Goal: Find specific page/section: Find specific page/section

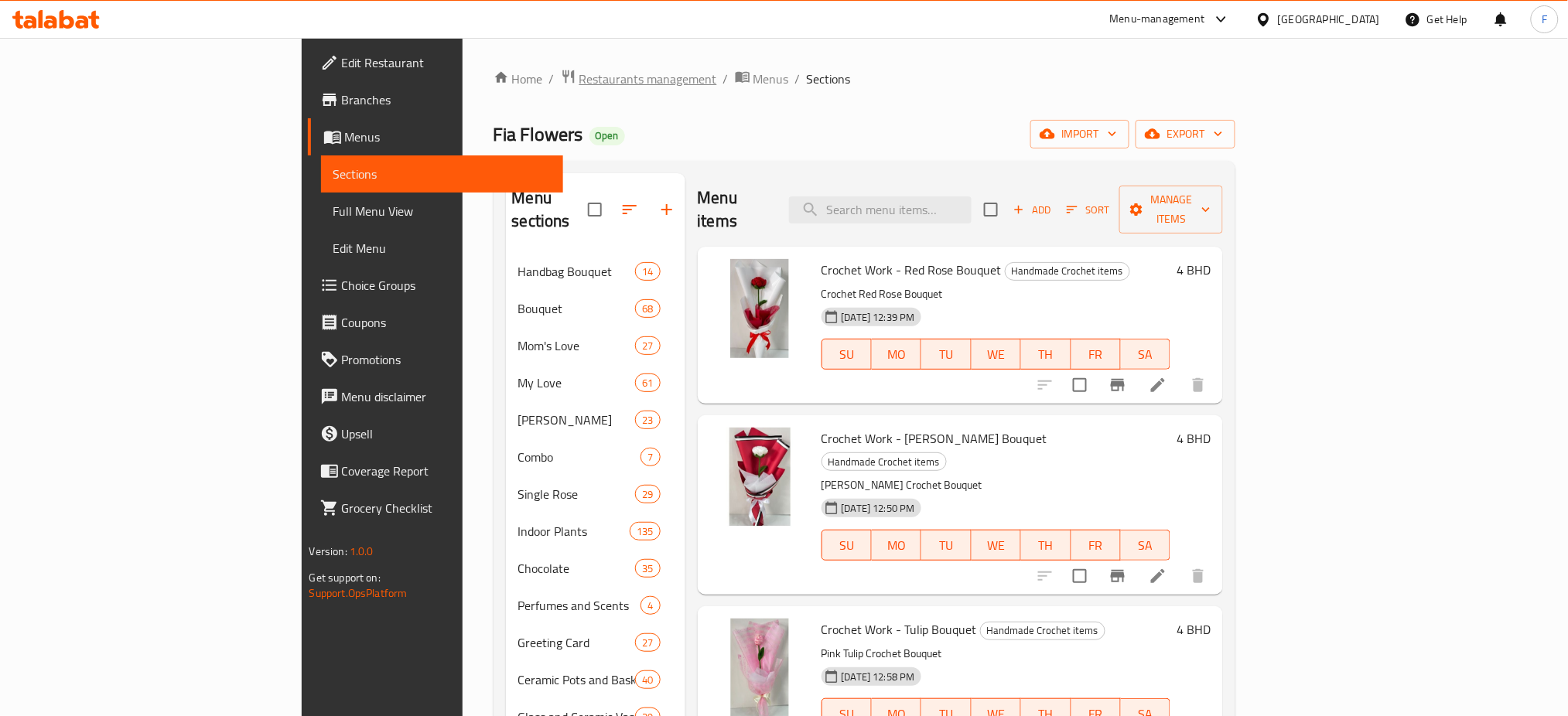
drag, startPoint x: 0, startPoint y: 0, endPoint x: 376, endPoint y: 75, distance: 383.4
click at [561, 75] on span "breadcrumb" at bounding box center [570, 79] width 18 height 20
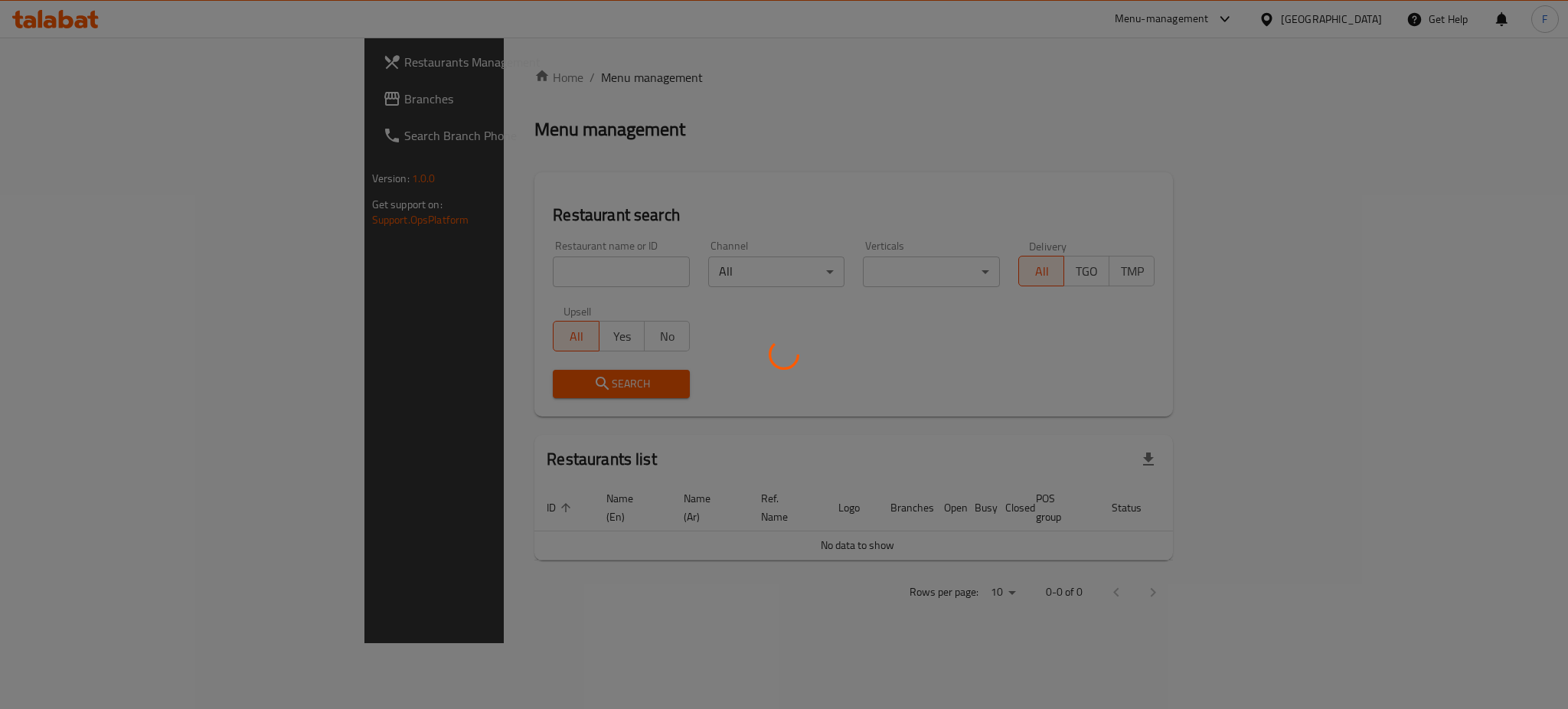
drag, startPoint x: 470, startPoint y: 285, endPoint x: 470, endPoint y: 251, distance: 34.0
click at [470, 280] on div at bounding box center [784, 354] width 1568 height 709
click at [470, 251] on div at bounding box center [784, 354] width 1568 height 709
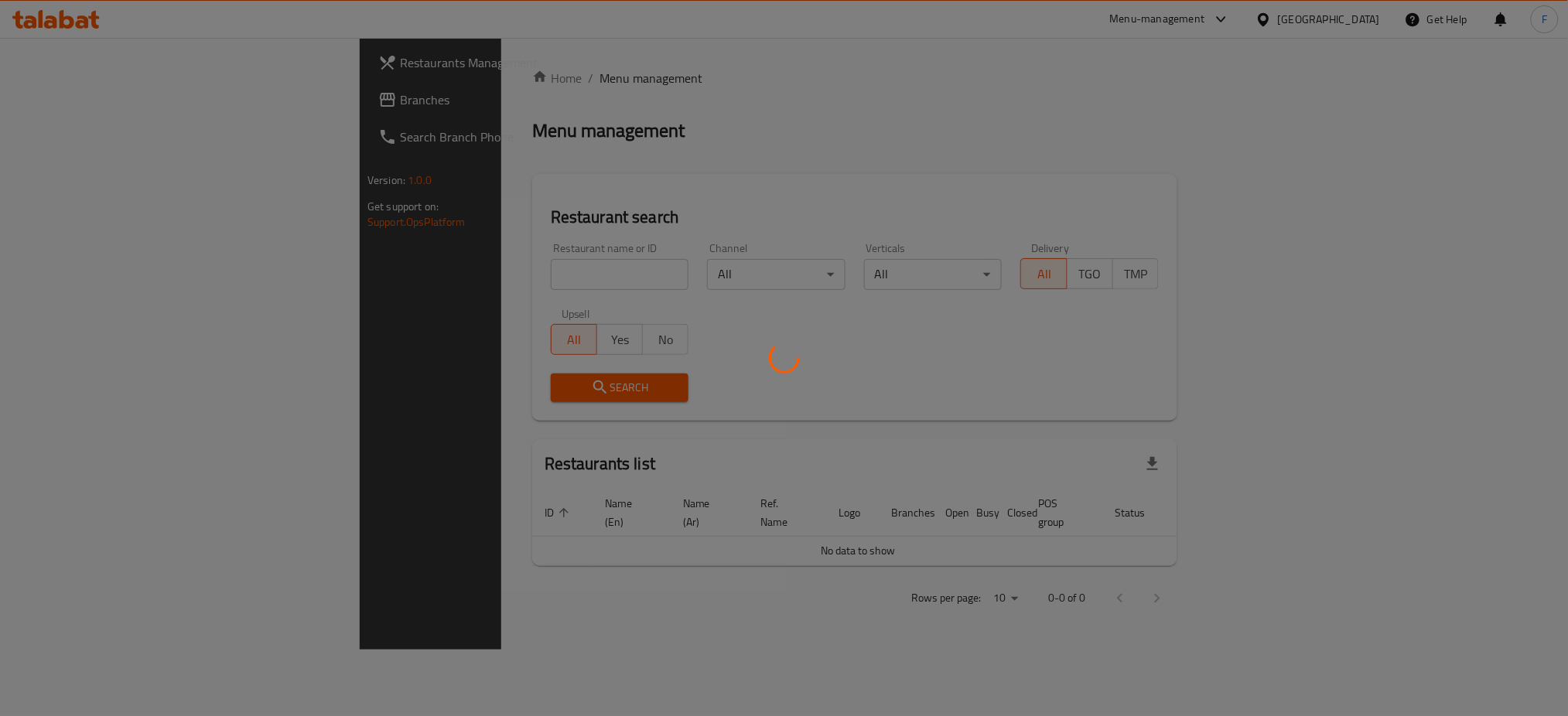
click at [438, 294] on div at bounding box center [784, 358] width 1568 height 716
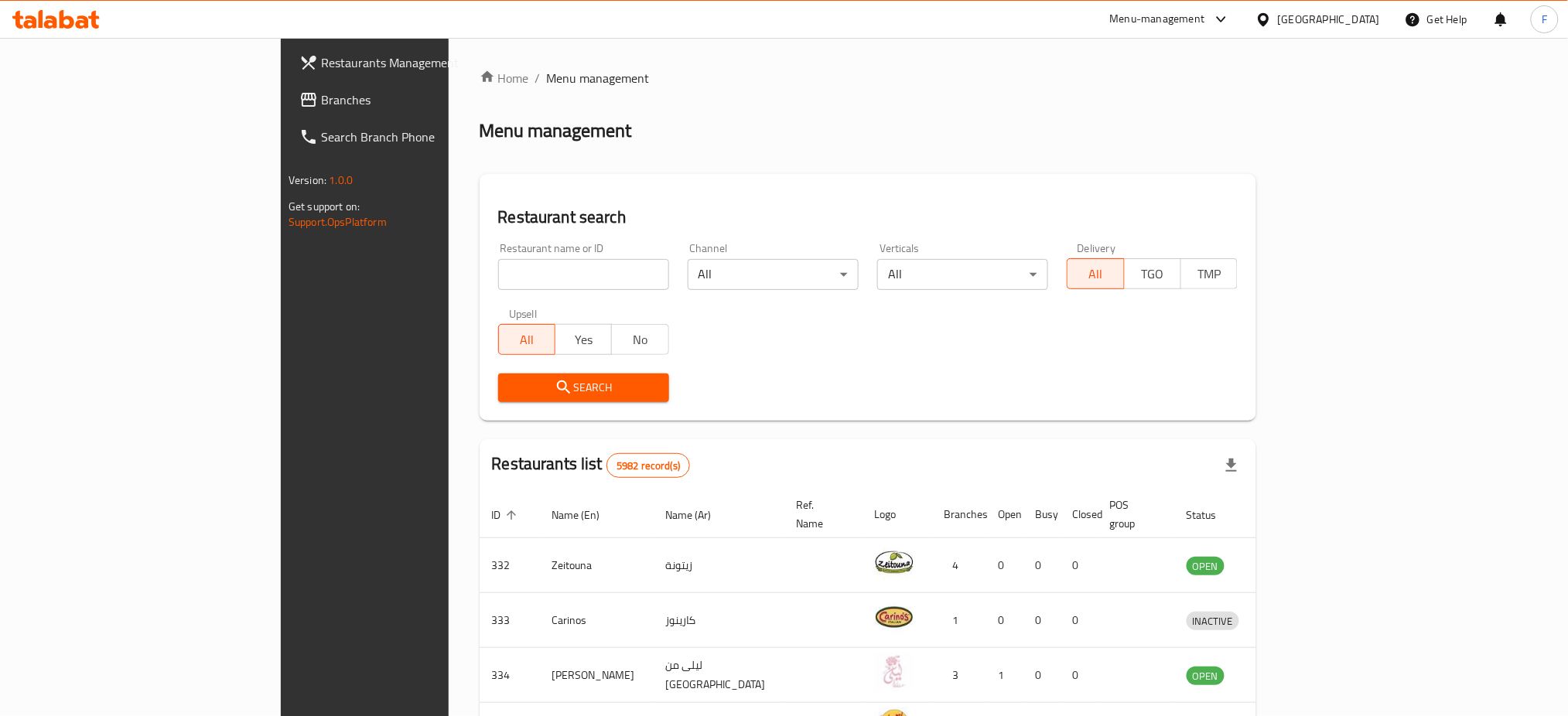
click at [498, 271] on input "search" at bounding box center [583, 274] width 171 height 31
paste input "Argan Land Beauty Products"
click button "Search" at bounding box center [583, 387] width 171 height 29
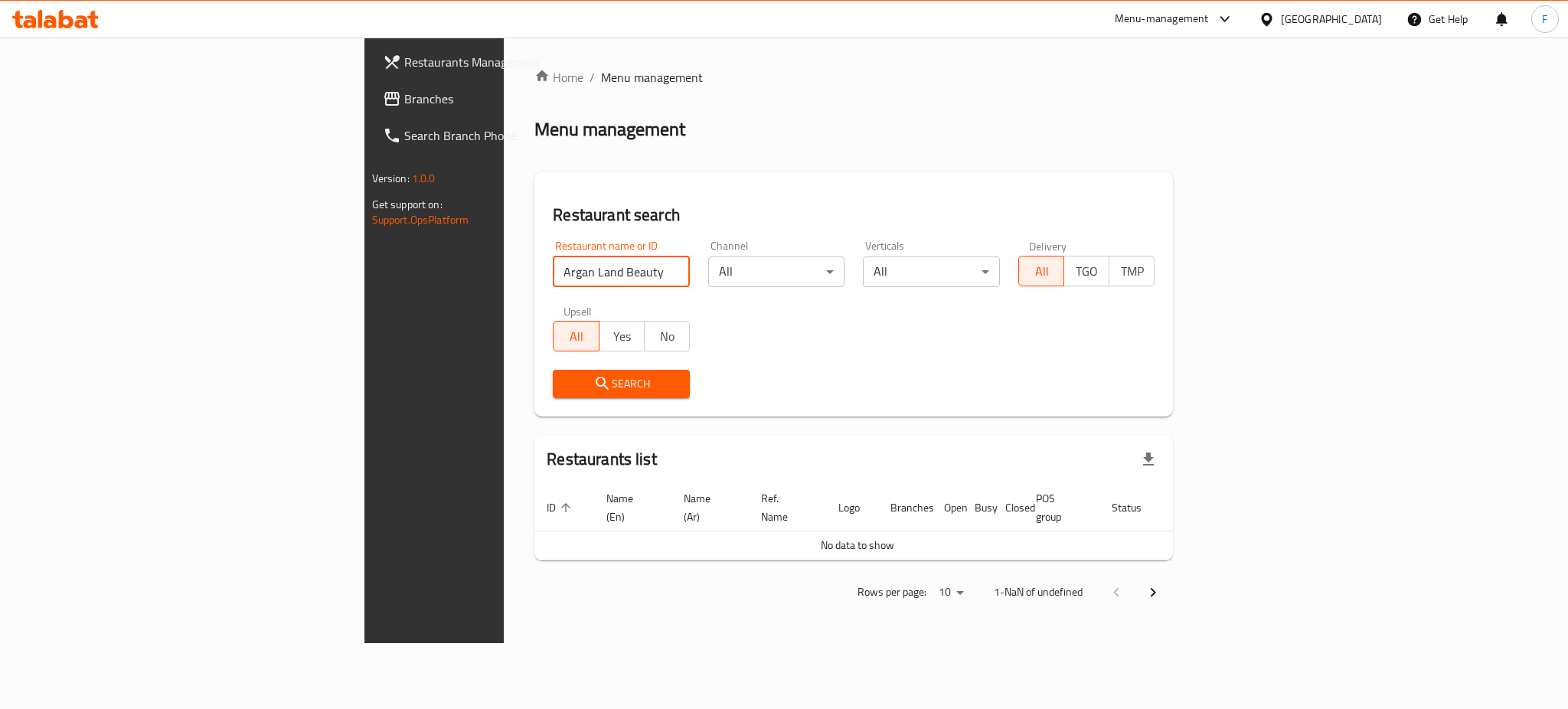
drag, startPoint x: 377, startPoint y: 273, endPoint x: 1003, endPoint y: 299, distance: 626.5
click at [964, 299] on div "Restaurant name or ID Argan Land Beauty Products Restaurant name or ID Channel …" at bounding box center [853, 320] width 620 height 176
click button "Search" at bounding box center [622, 384] width 137 height 28
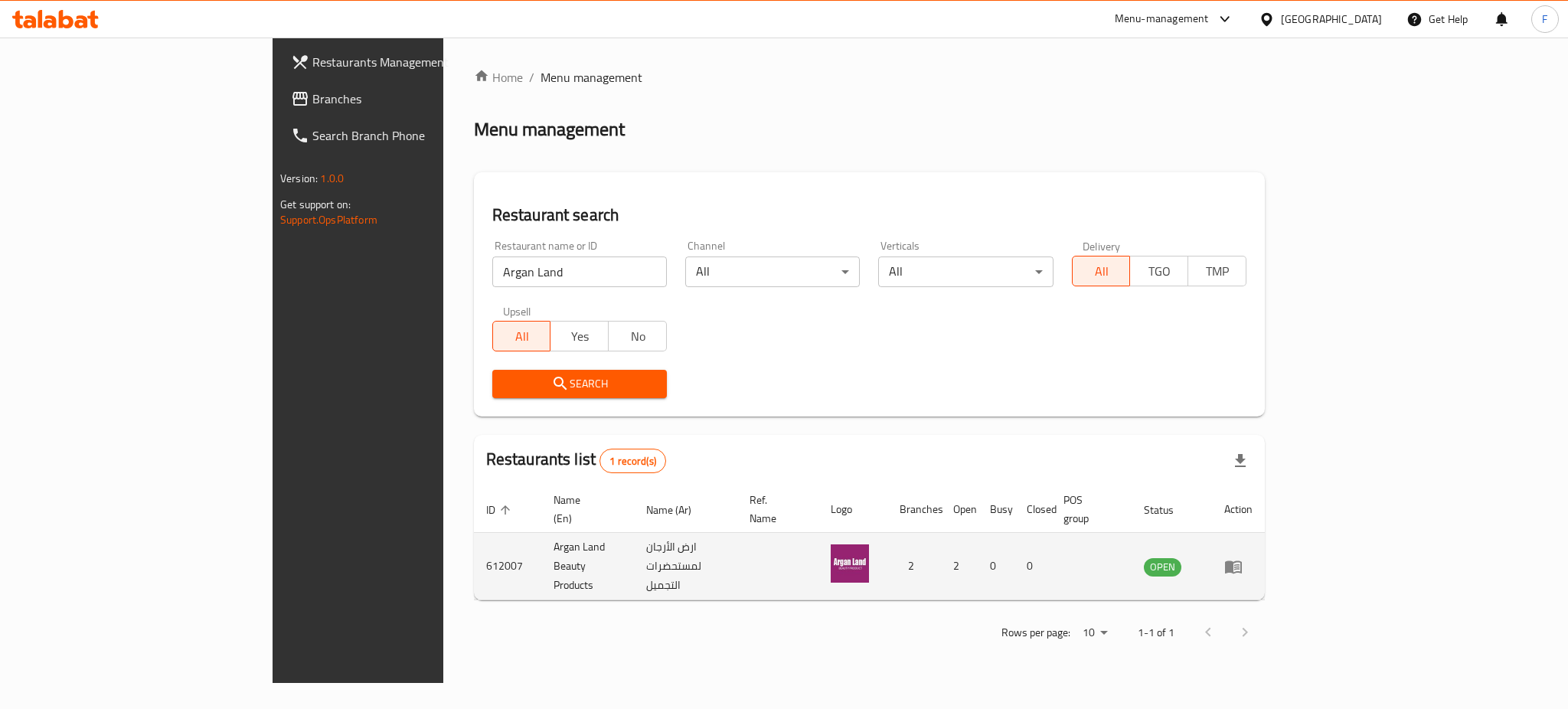
click at [474, 545] on td "612007" at bounding box center [508, 566] width 68 height 68
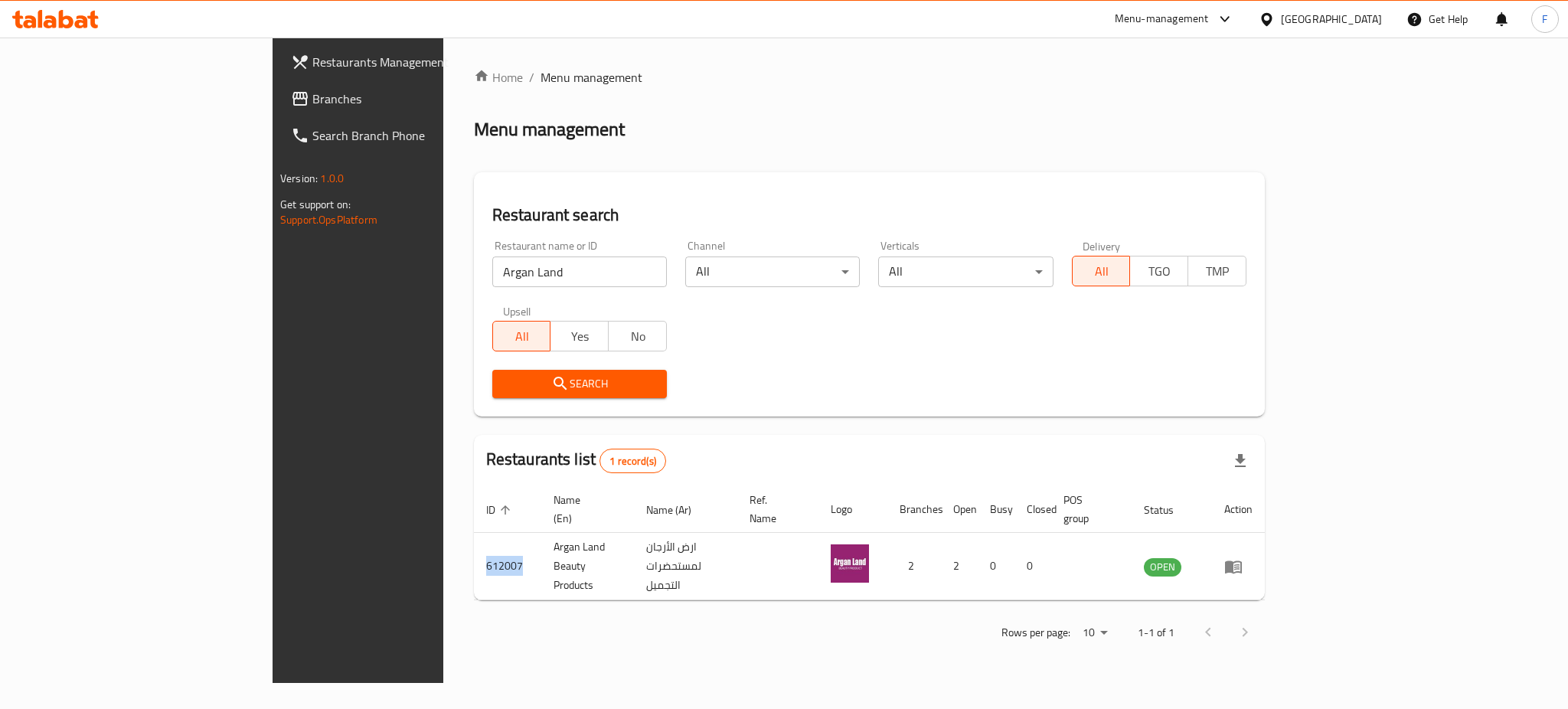
copy td "612007"
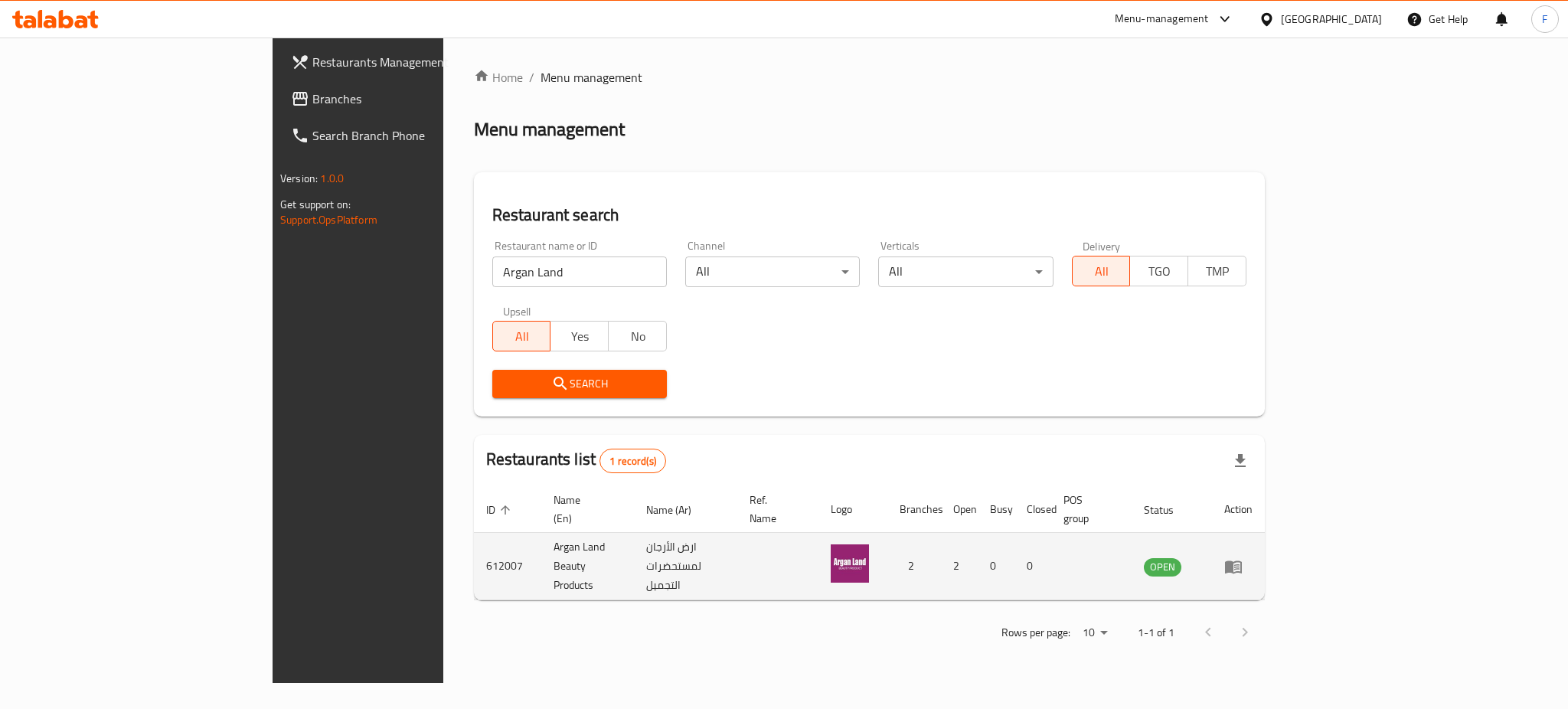
click at [541, 558] on td "Argan Land Beauty Products" at bounding box center [588, 566] width 94 height 68
click at [474, 542] on td "612007" at bounding box center [508, 566] width 68 height 68
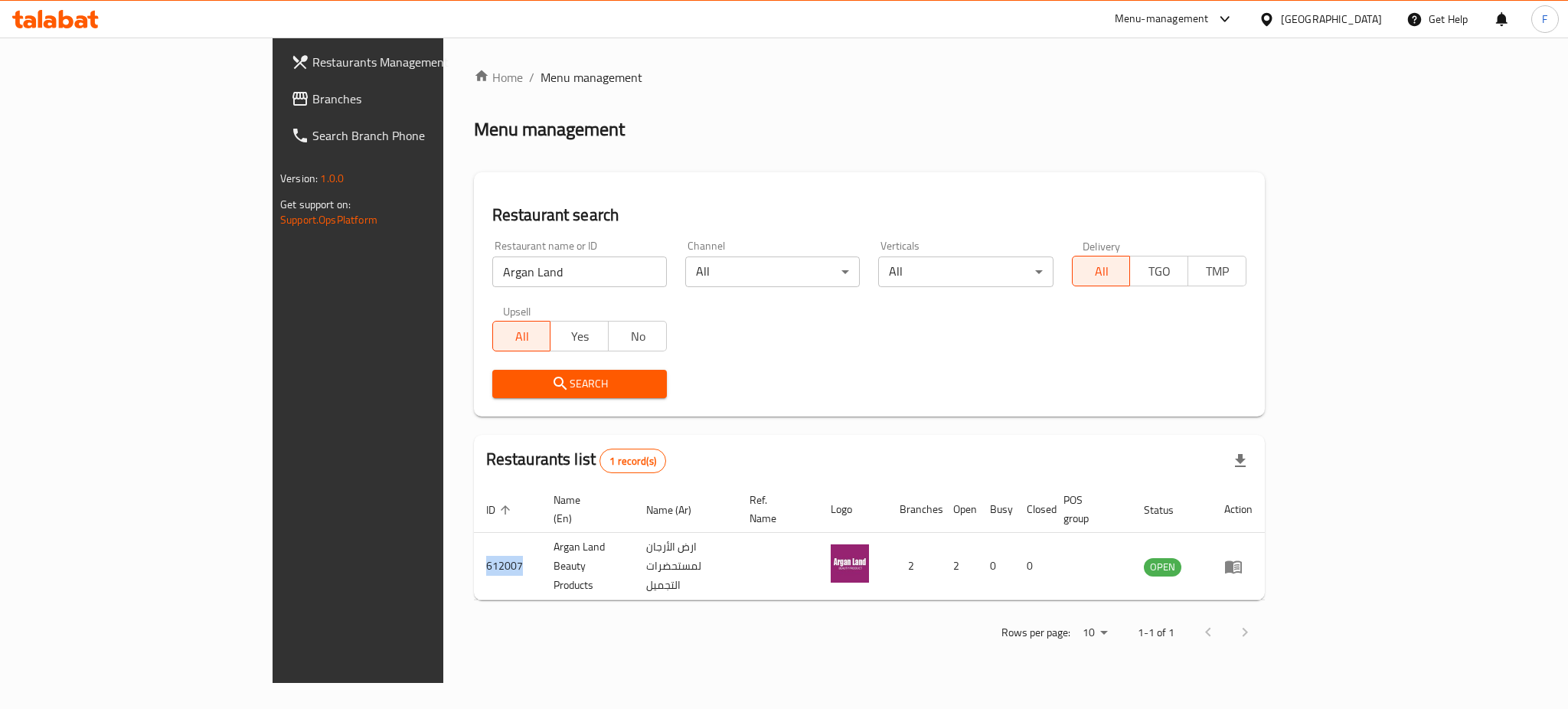
copy td "612007"
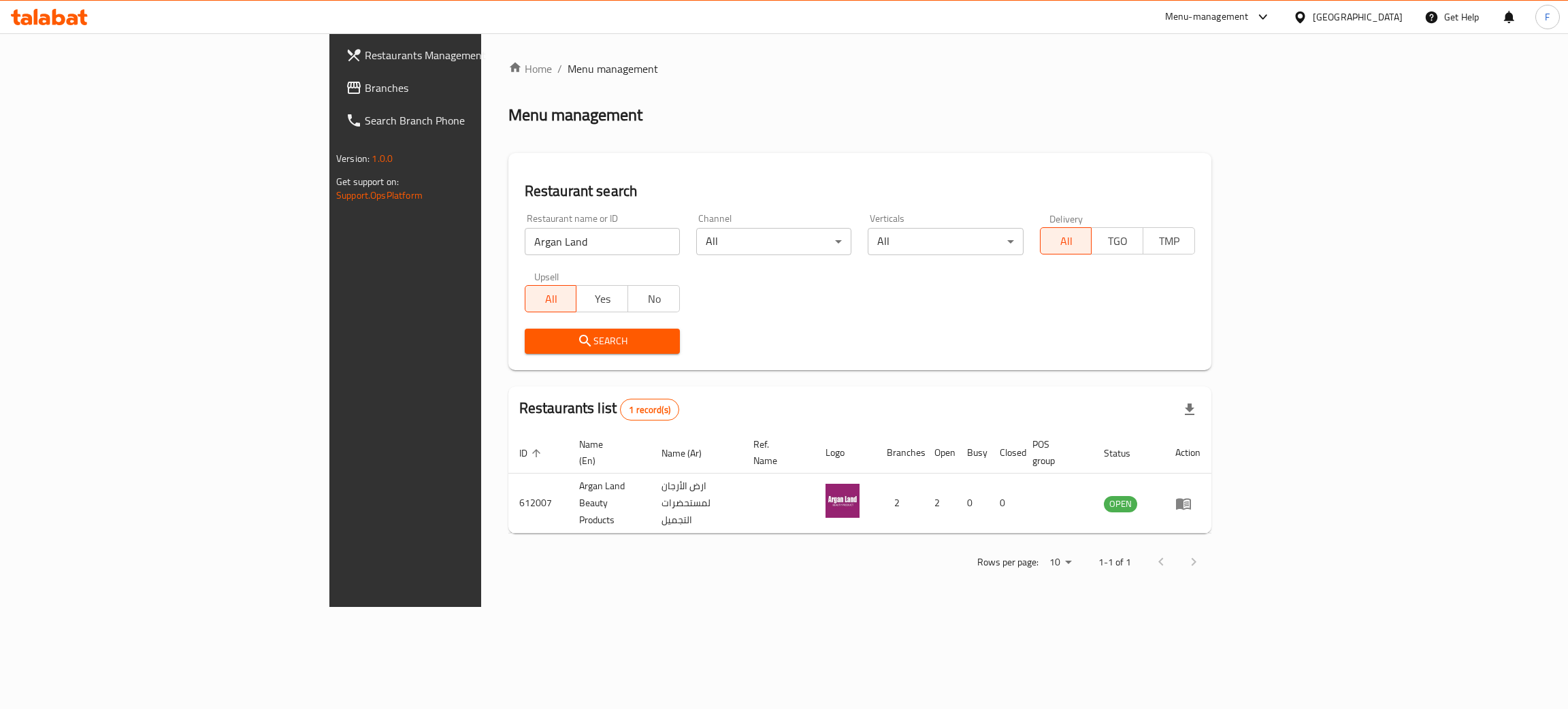
click at [525, 248] on input "Argan Land" at bounding box center [602, 241] width 155 height 27
paste input "land jidali and Ara"
click button "Search" at bounding box center [602, 341] width 155 height 25
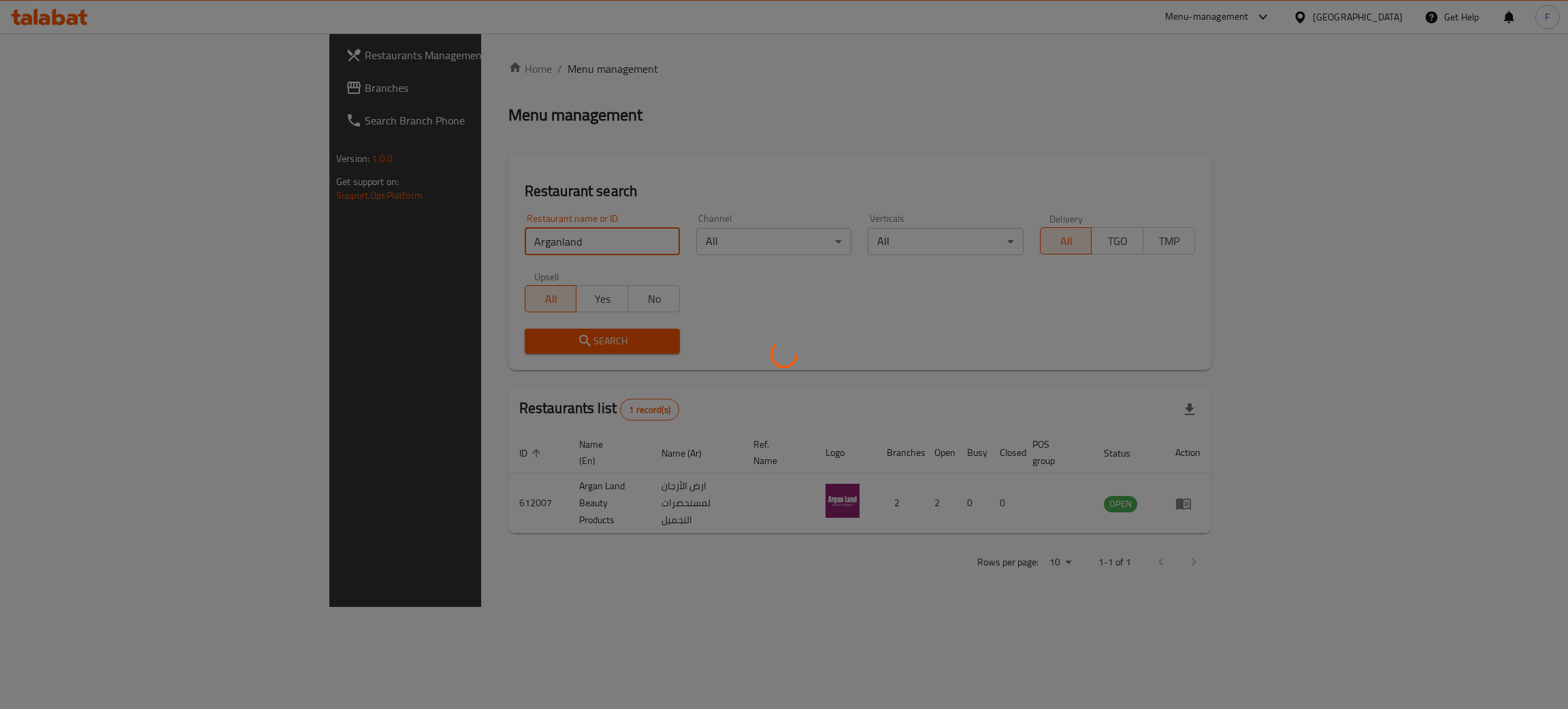
click button "Search" at bounding box center [602, 341] width 155 height 25
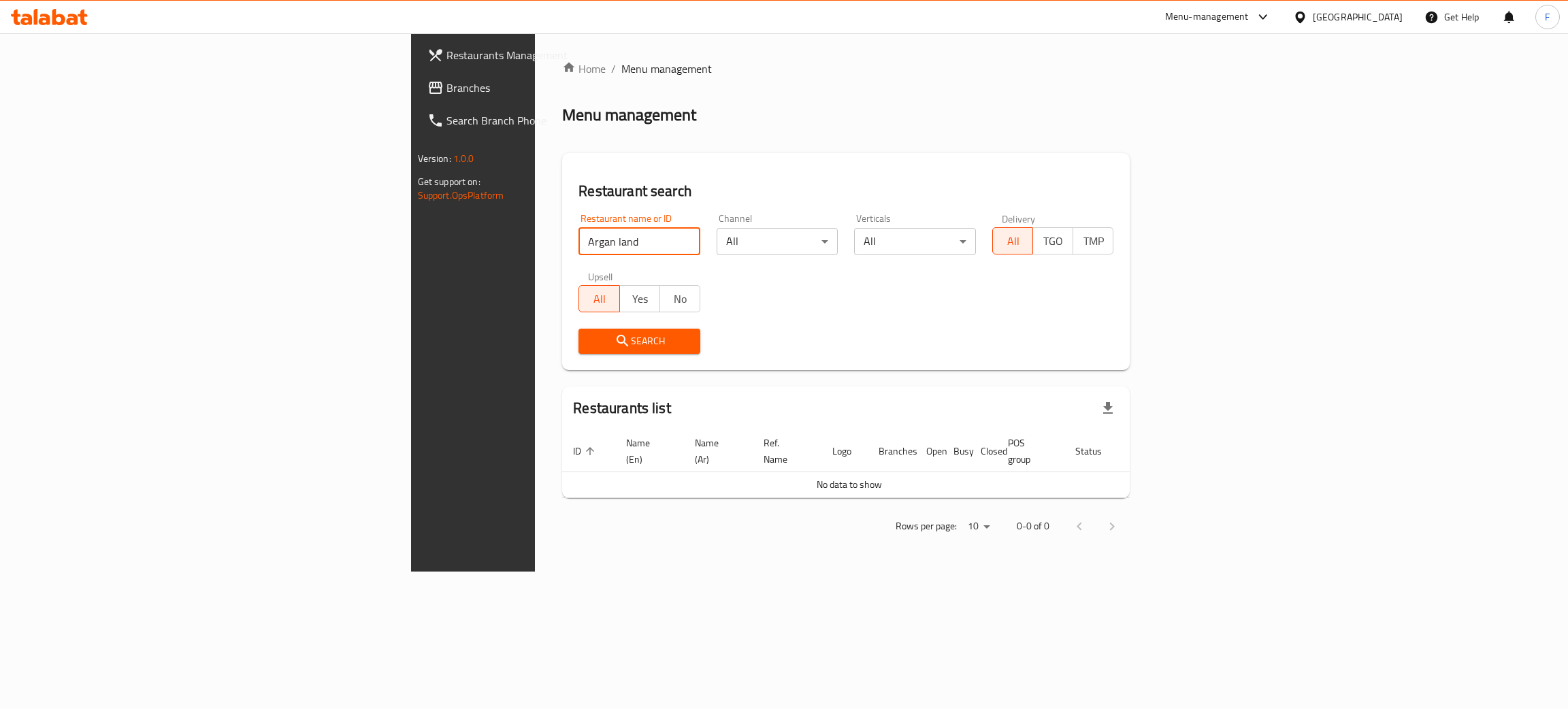
click at [578, 237] on input "Argan land" at bounding box center [639, 241] width 122 height 27
type input "Argan land"
click button "Search" at bounding box center [639, 341] width 122 height 25
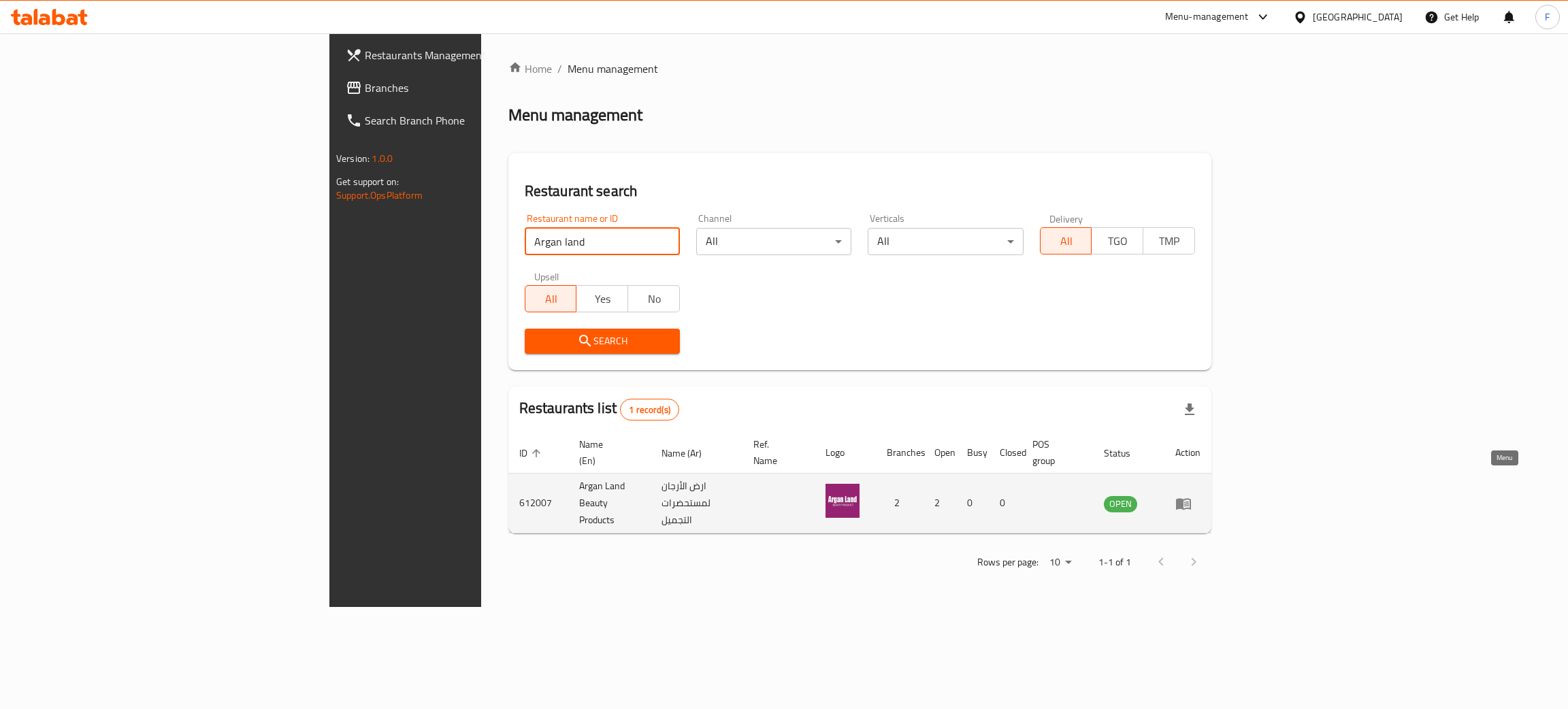
click at [1192, 496] on icon "enhanced table" at bounding box center [1183, 503] width 16 height 16
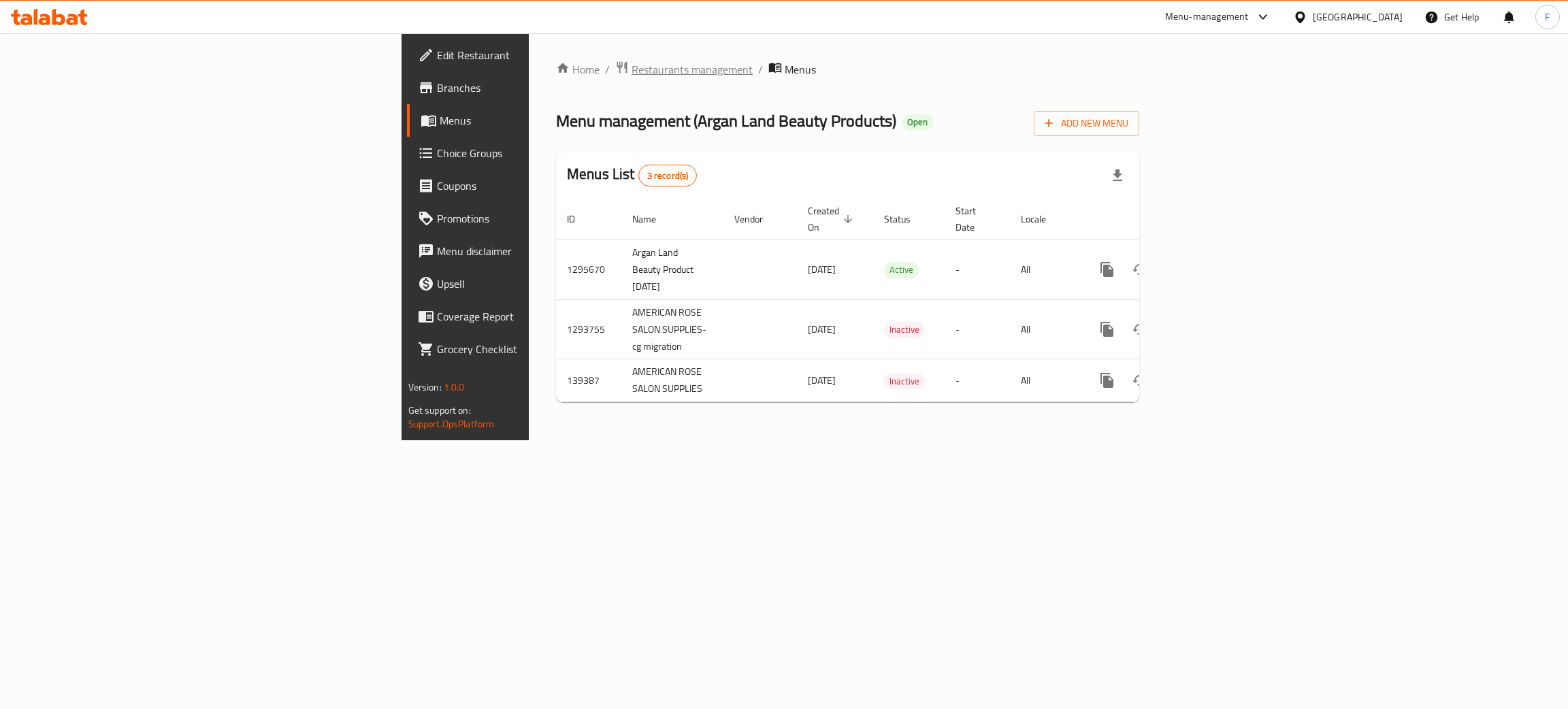
click at [632, 71] on span "Restaurants management" at bounding box center [692, 69] width 121 height 16
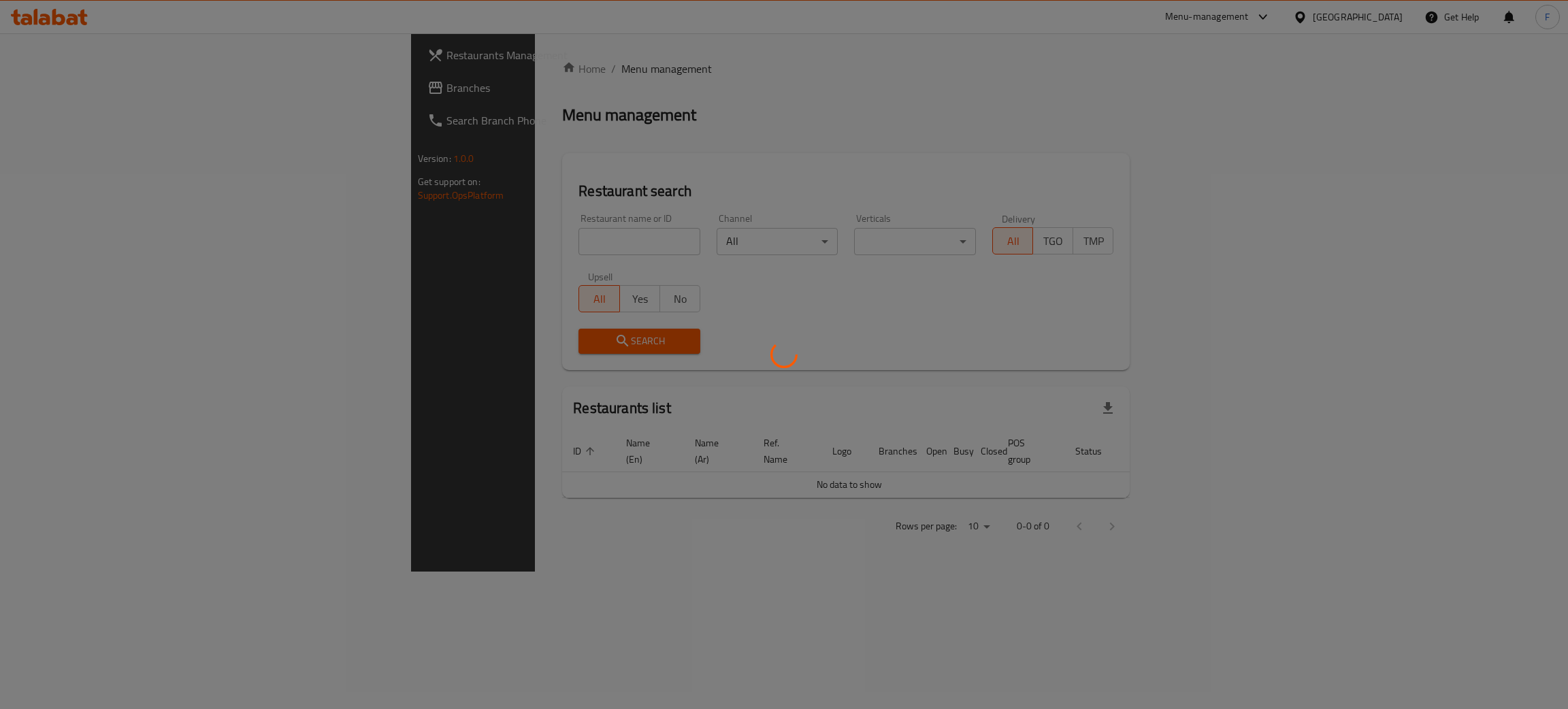
click at [524, 239] on div at bounding box center [784, 354] width 1568 height 709
click at [508, 247] on div at bounding box center [784, 354] width 1568 height 709
click at [396, 251] on div at bounding box center [784, 354] width 1568 height 709
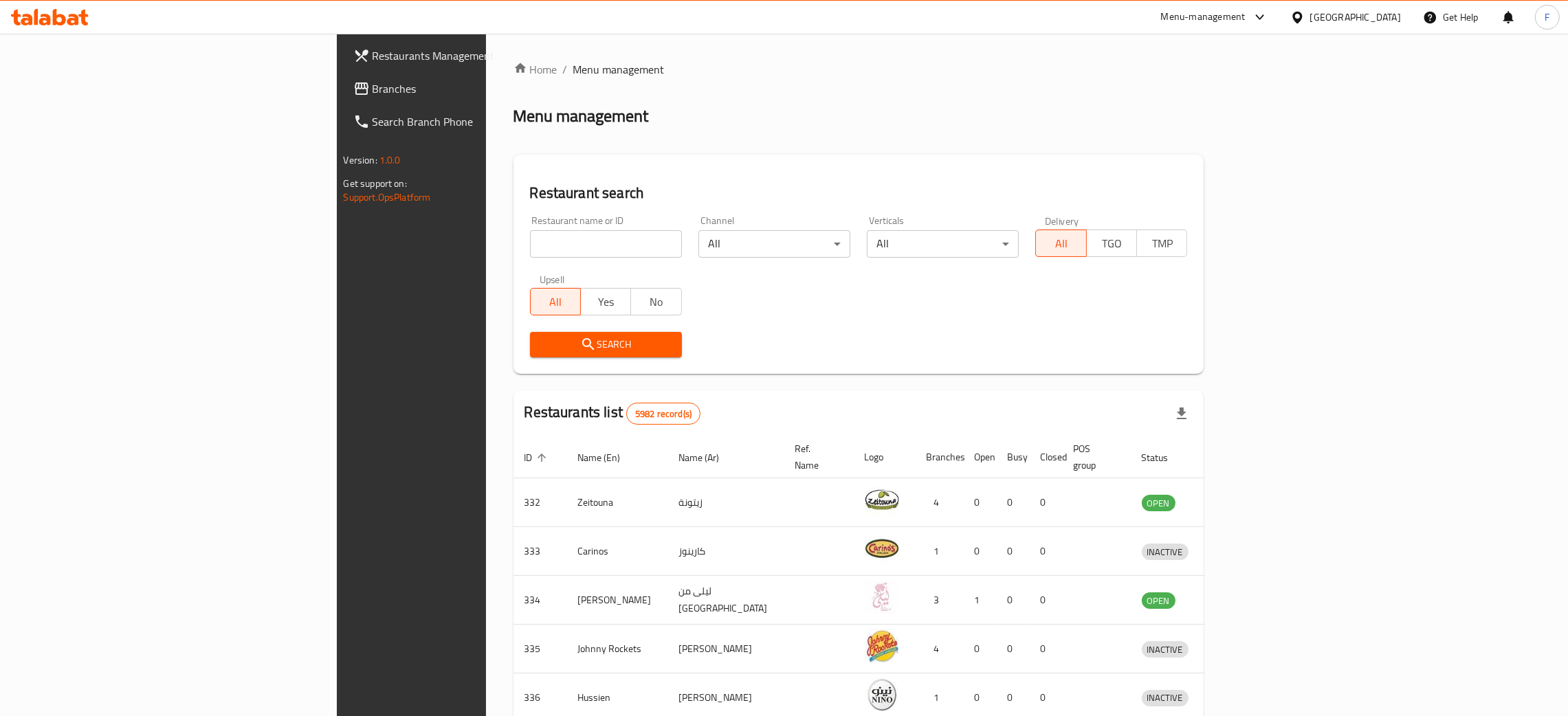
click at [530, 250] on input "search" at bounding box center [605, 244] width 152 height 28
click button "Search" at bounding box center [605, 344] width 152 height 25
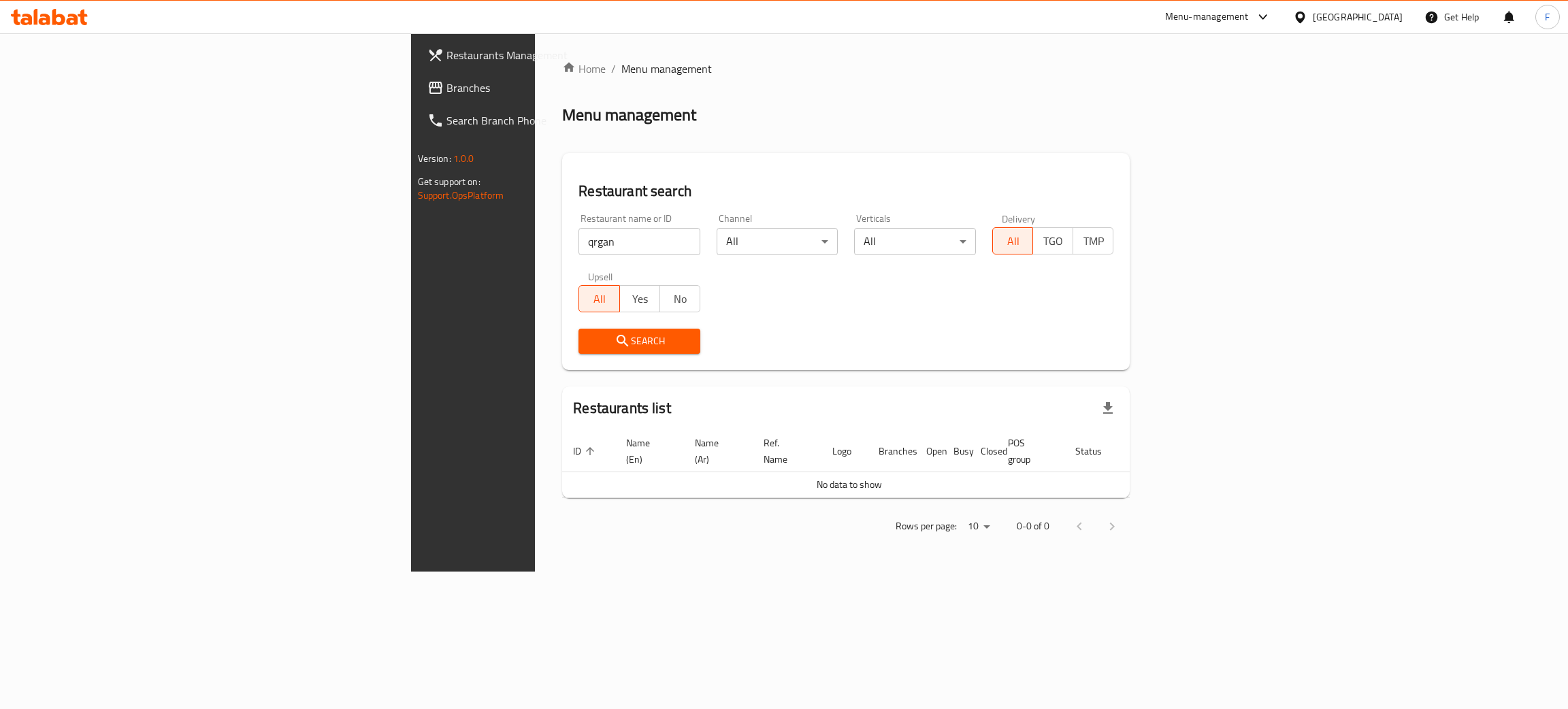
click at [562, 237] on div "Home / Menu management Menu management Restaurant search Restaurant name or ID …" at bounding box center [846, 302] width 568 height 484
click at [578, 237] on input "qrgan" at bounding box center [639, 241] width 122 height 27
type input "argan"
click button "Search" at bounding box center [639, 341] width 122 height 25
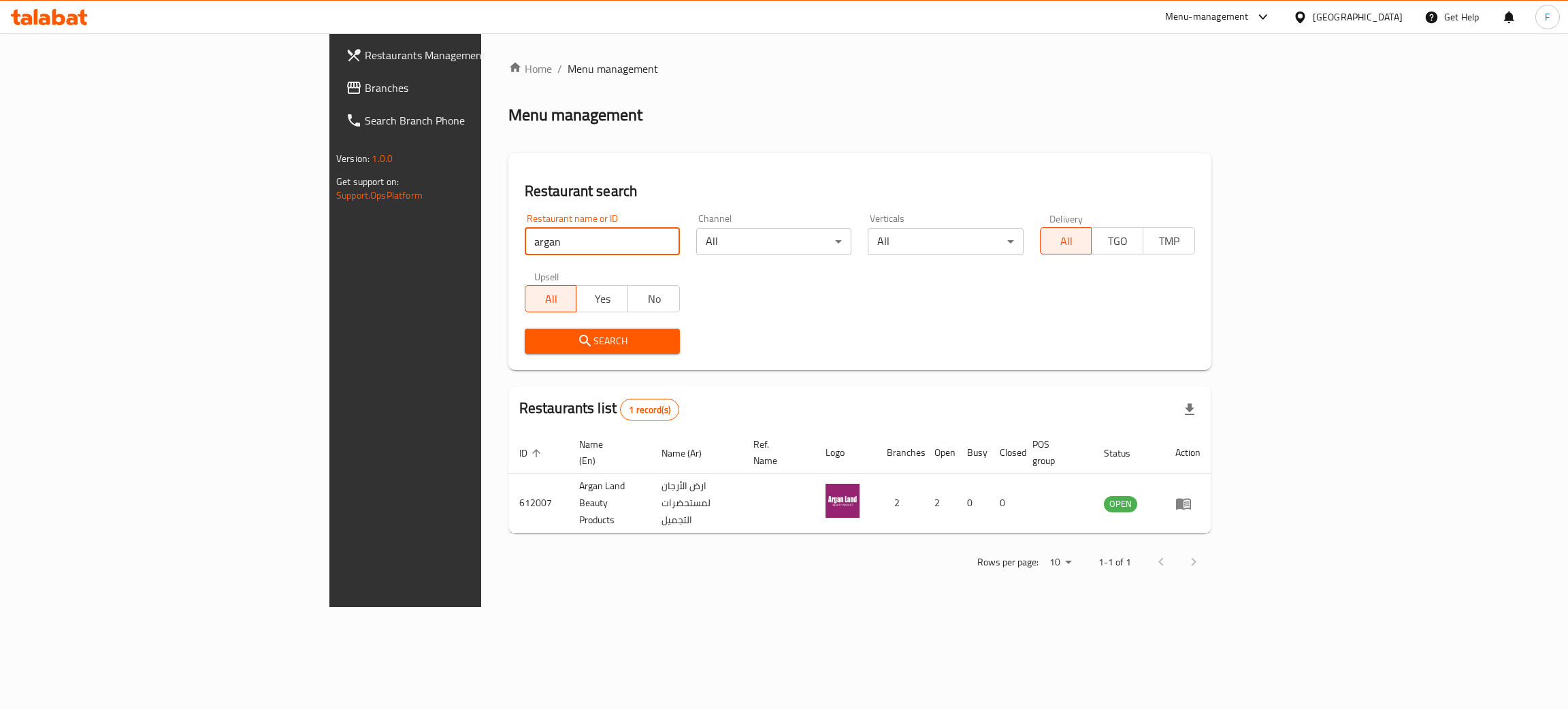
click at [562, 142] on div "Home / Menu management Menu management Restaurant search Restaurant name or ID …" at bounding box center [860, 321] width 703 height 519
click at [365, 52] on span "Restaurants Management" at bounding box center [473, 55] width 216 height 16
